Goal: Information Seeking & Learning: Find specific fact

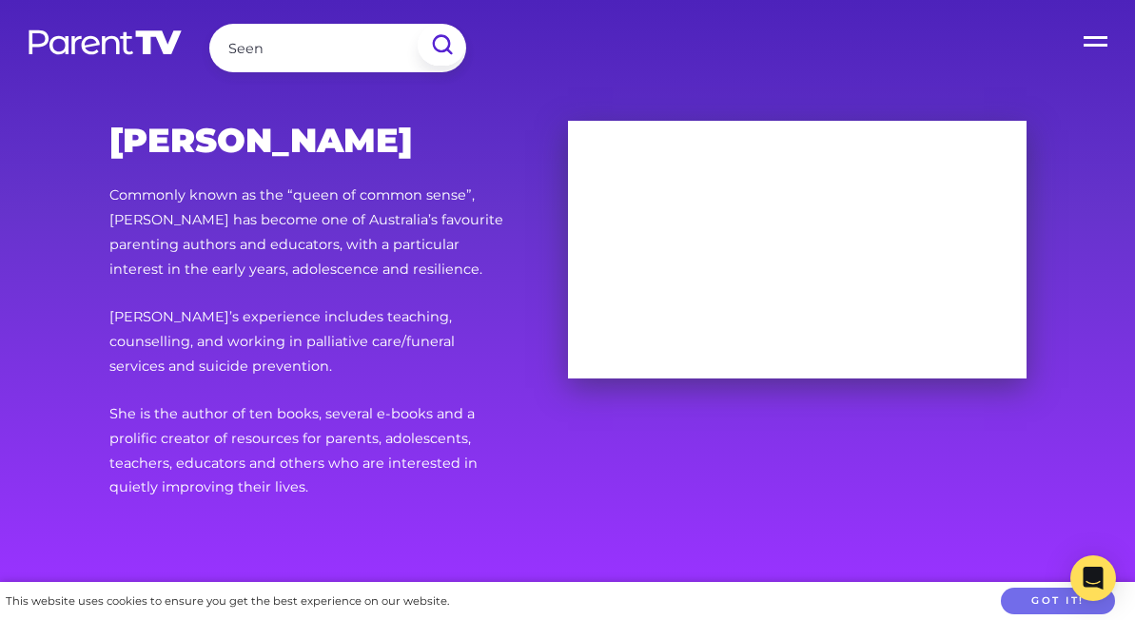
type input "Seen"
click at [440, 45] on input "submit" at bounding box center [441, 45] width 47 height 41
